Goal: Task Accomplishment & Management: Use online tool/utility

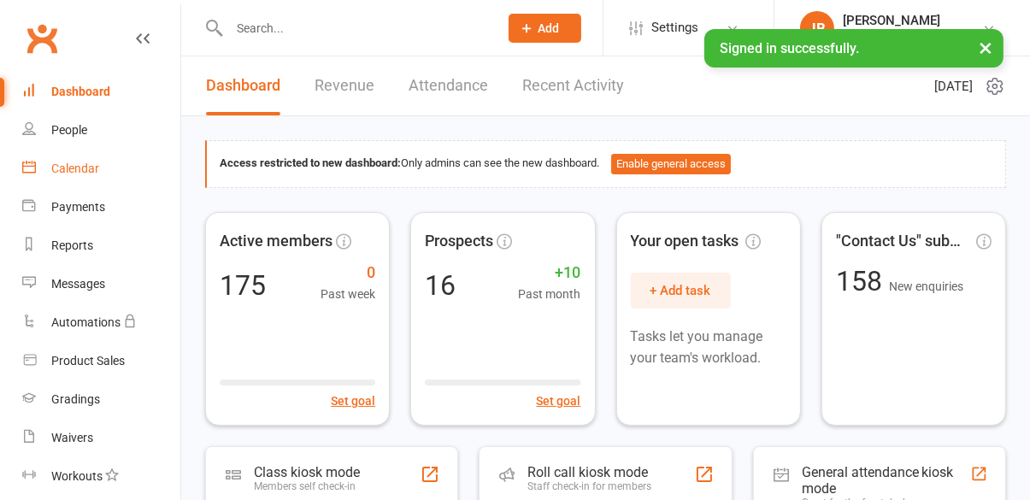
click at [74, 173] on div "Calendar" at bounding box center [75, 168] width 48 height 14
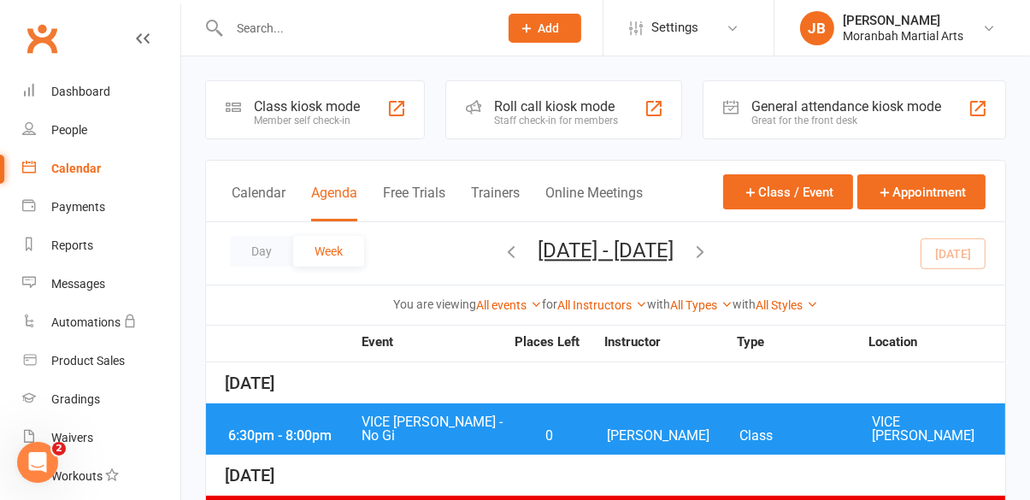
click at [310, 105] on div "Class kiosk mode" at bounding box center [307, 106] width 106 height 16
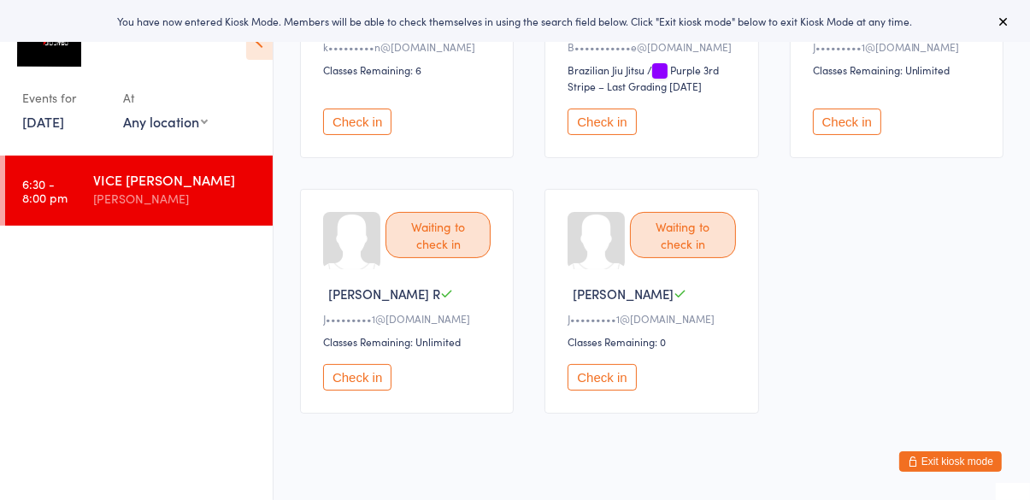
scroll to position [289, 0]
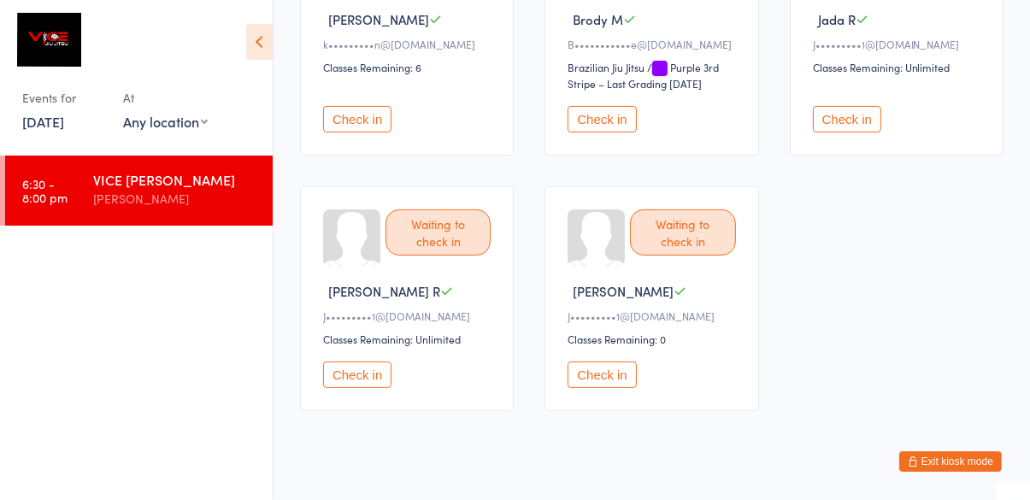
click at [357, 119] on button "Check in" at bounding box center [357, 119] width 68 height 26
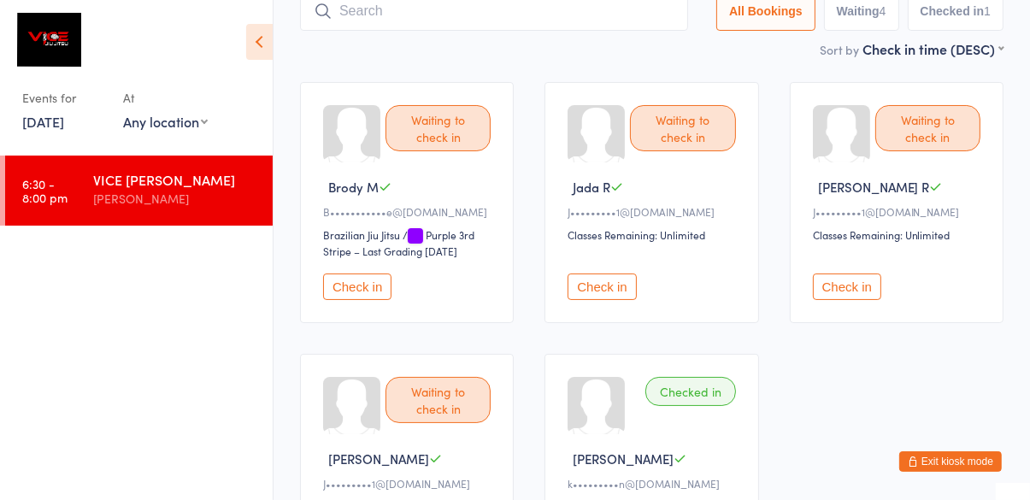
scroll to position [117, 0]
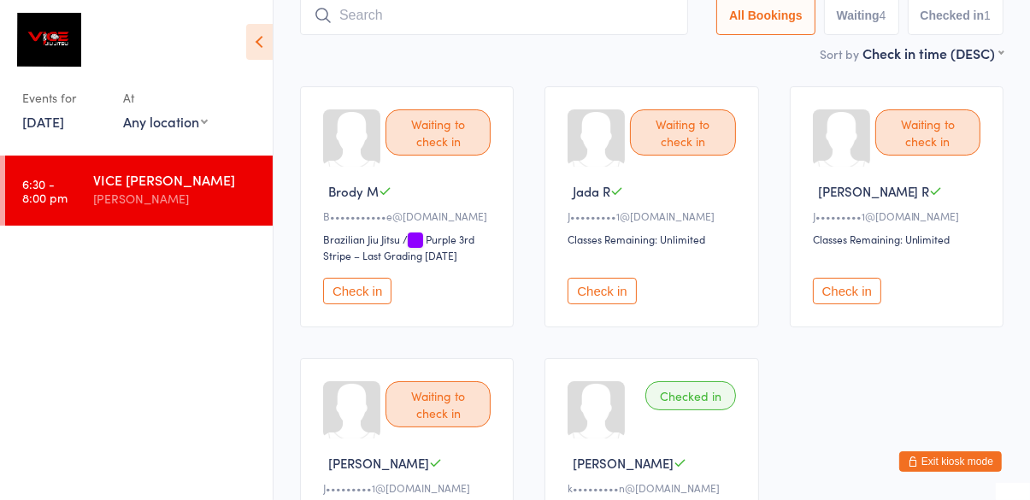
click at [596, 302] on button "Check in" at bounding box center [601, 291] width 68 height 26
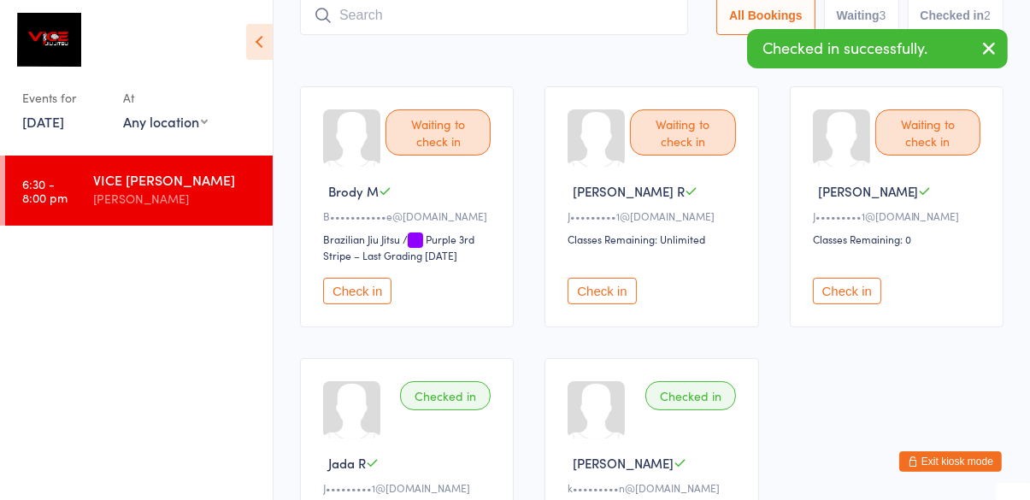
click at [609, 293] on button "Check in" at bounding box center [601, 291] width 68 height 26
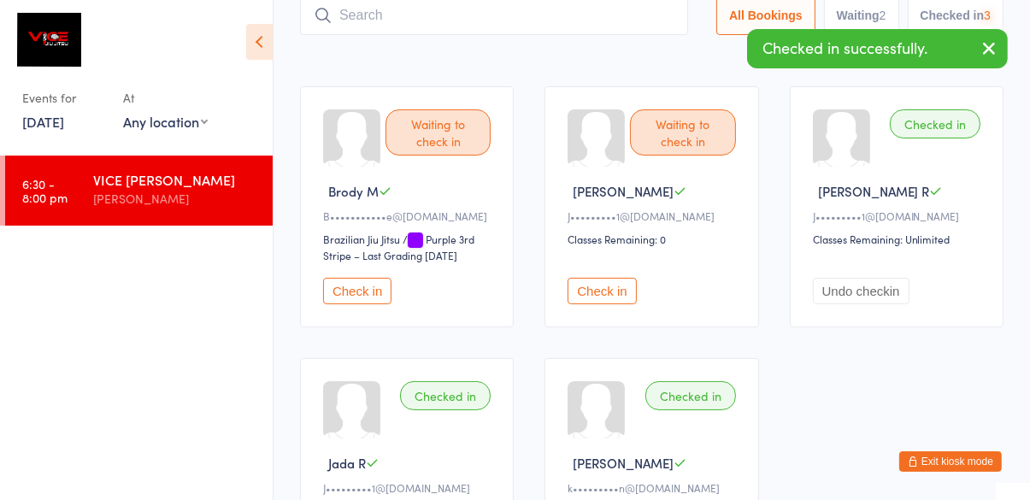
scroll to position [131, 0]
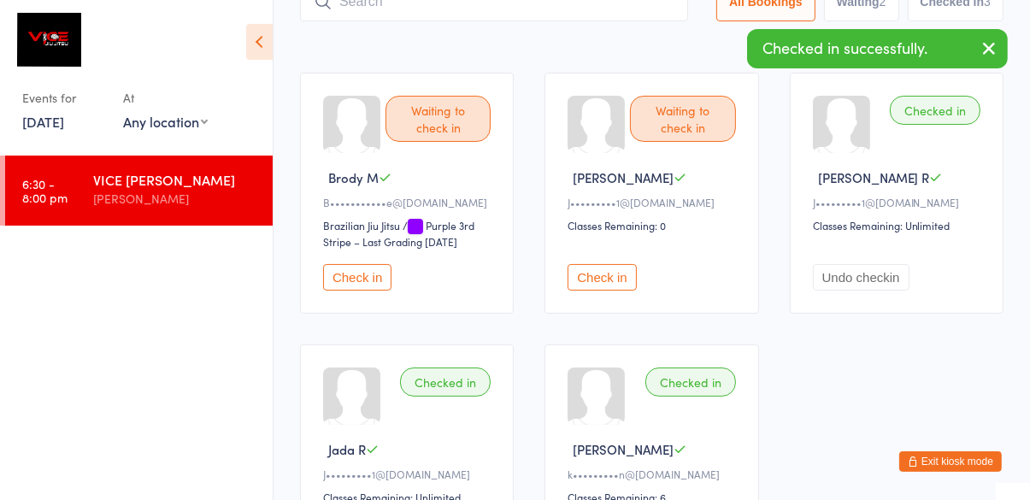
click at [597, 289] on button "Check in" at bounding box center [601, 277] width 68 height 26
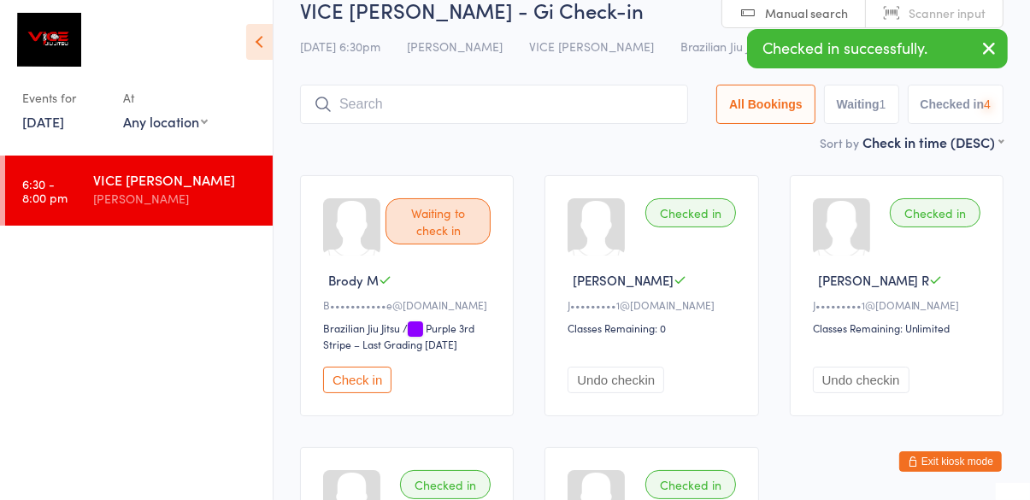
scroll to position [26, 0]
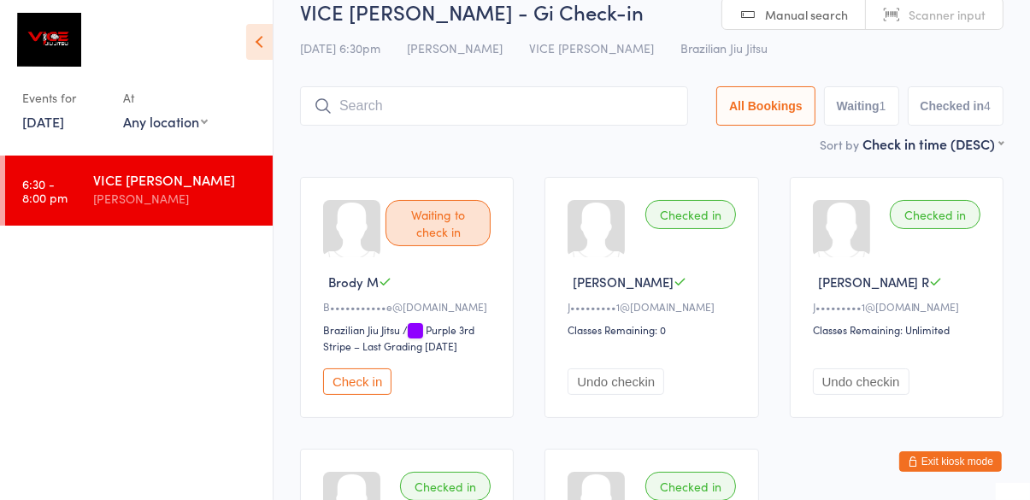
click at [399, 114] on input "search" at bounding box center [494, 105] width 388 height 39
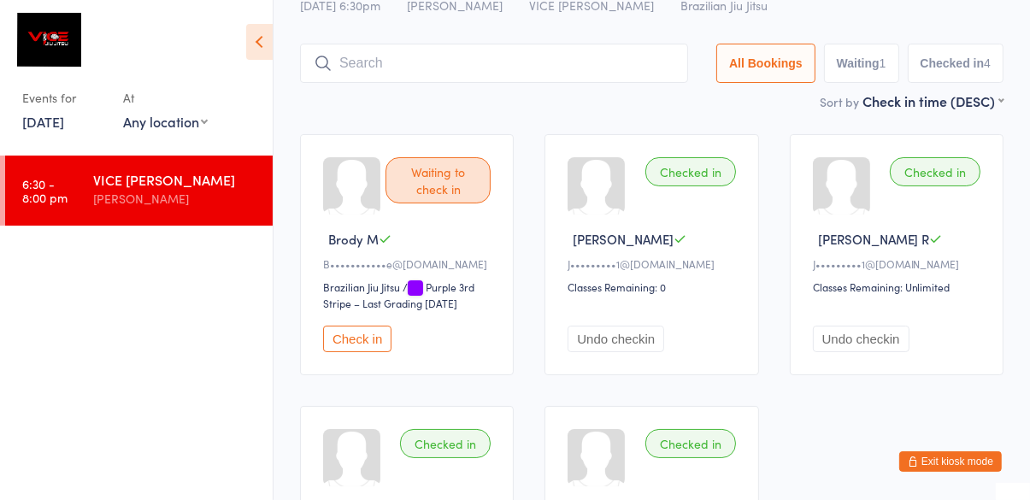
scroll to position [113, 0]
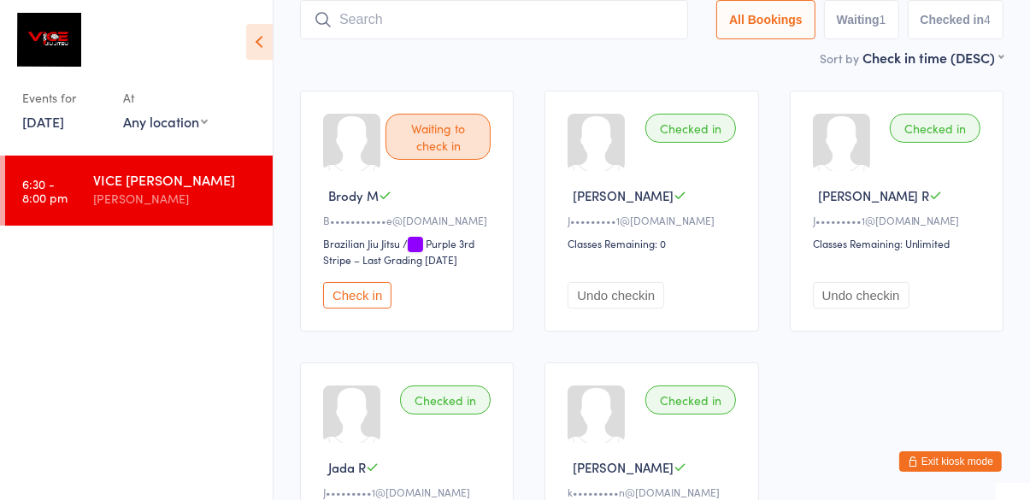
type input "F"
type input "Vin"
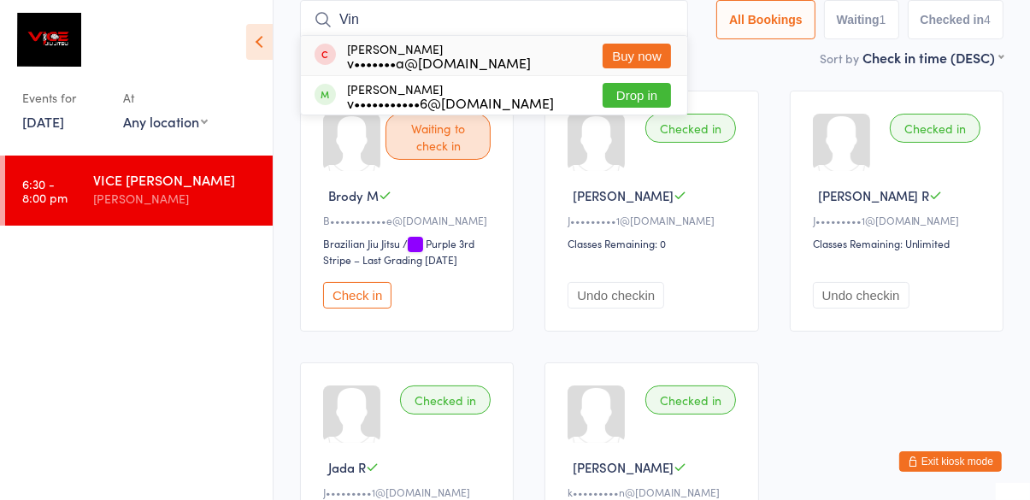
click at [663, 97] on button "Drop in" at bounding box center [636, 95] width 68 height 25
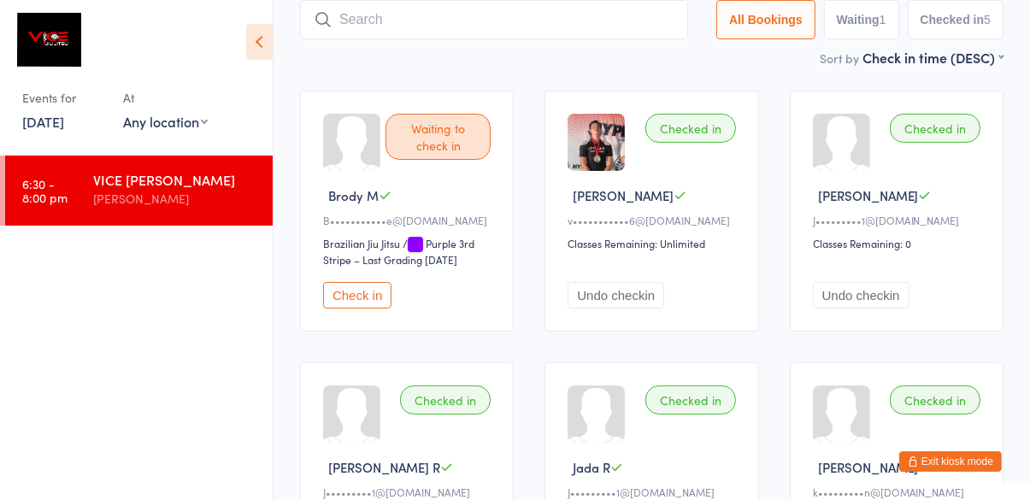
click at [7, 432] on ul "6:30 - 8:00 pm VICE [PERSON_NAME]" at bounding box center [136, 328] width 273 height 344
